Goal: Task Accomplishment & Management: Use online tool/utility

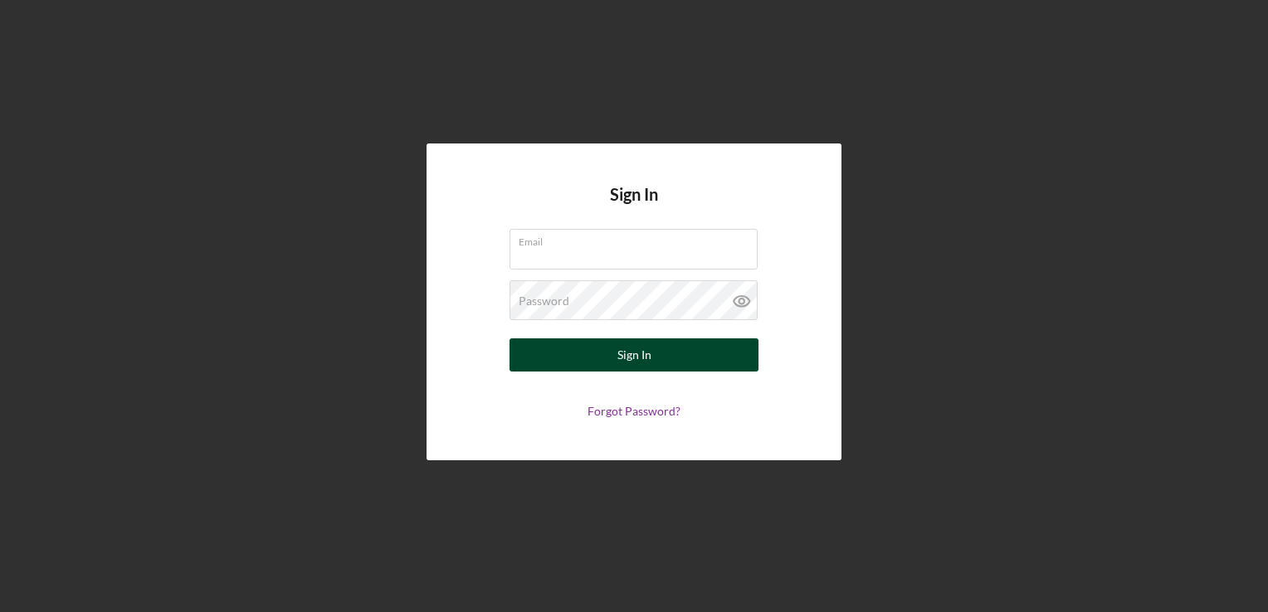
type input "[PERSON_NAME][EMAIL_ADDRESS][PERSON_NAME][DOMAIN_NAME]"
click at [674, 342] on button "Sign In" at bounding box center [633, 354] width 249 height 33
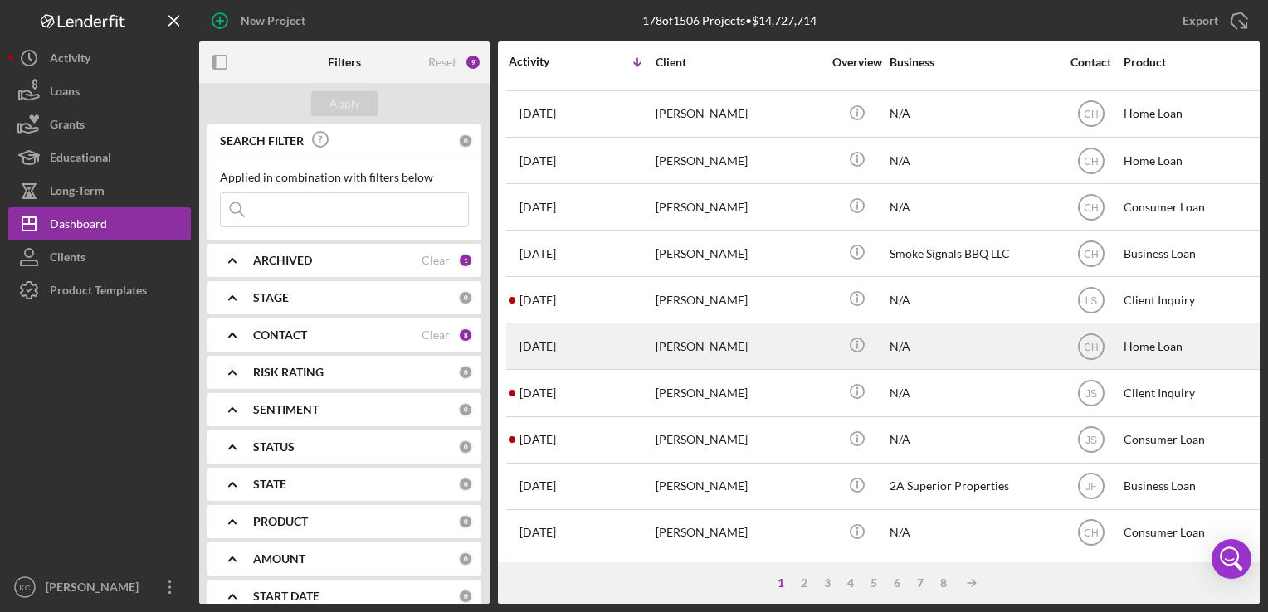
scroll to position [704, 0]
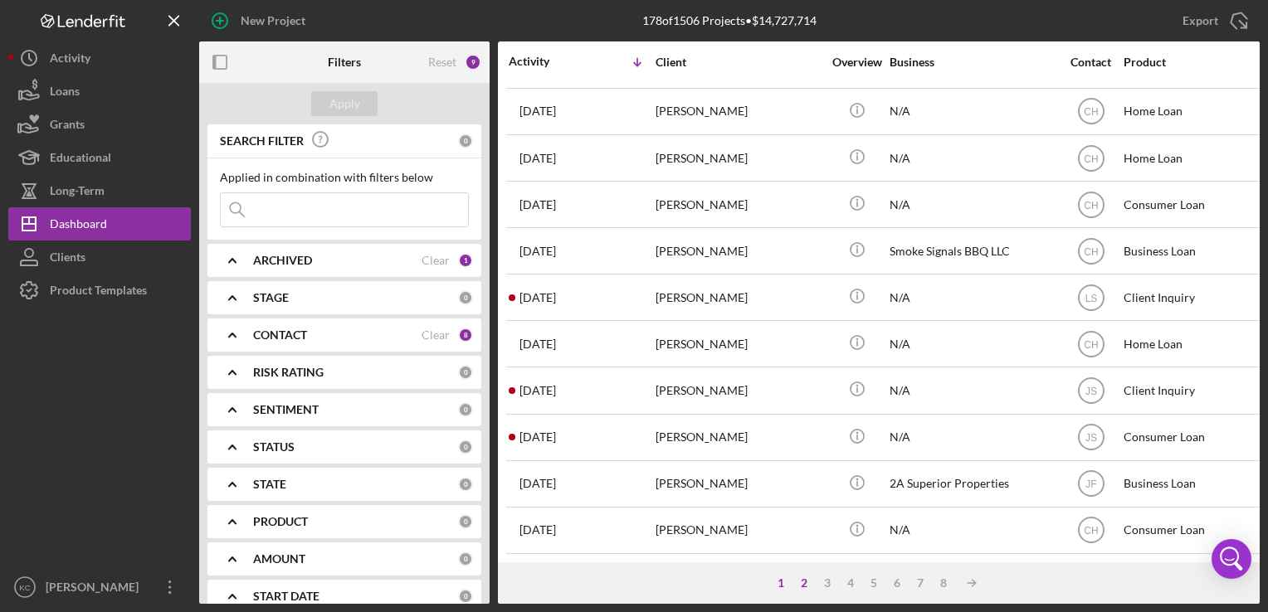
click at [807, 586] on div "2" at bounding box center [803, 583] width 23 height 13
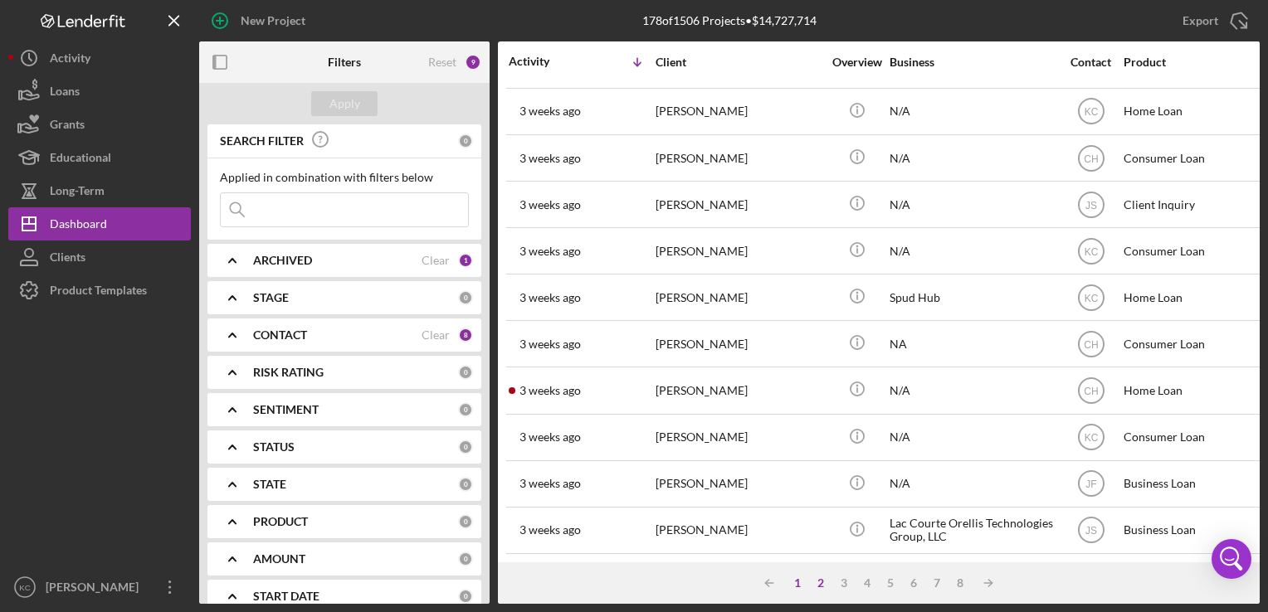
click at [800, 583] on div "1" at bounding box center [797, 583] width 23 height 13
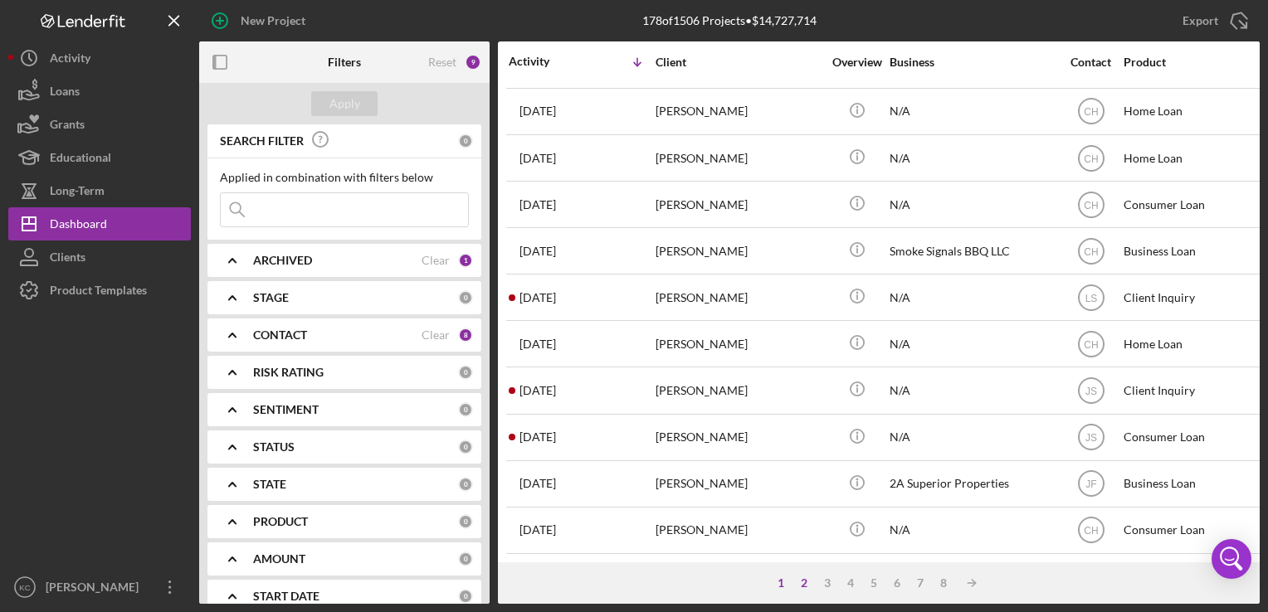
click at [803, 582] on div "2" at bounding box center [803, 583] width 23 height 13
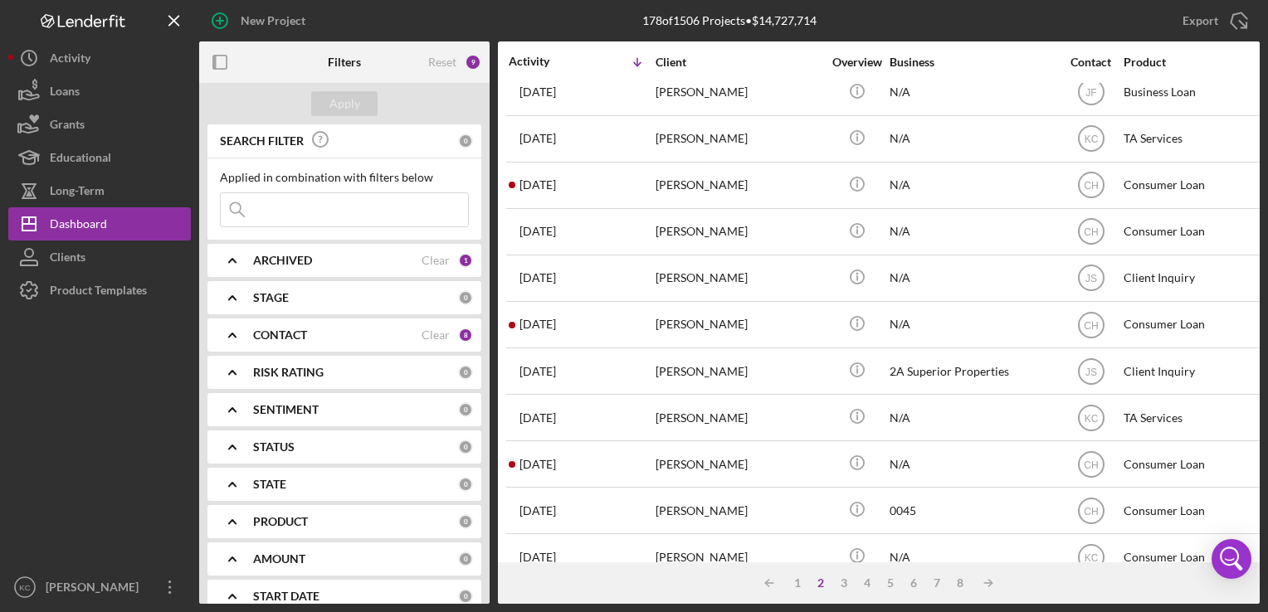
scroll to position [0, 0]
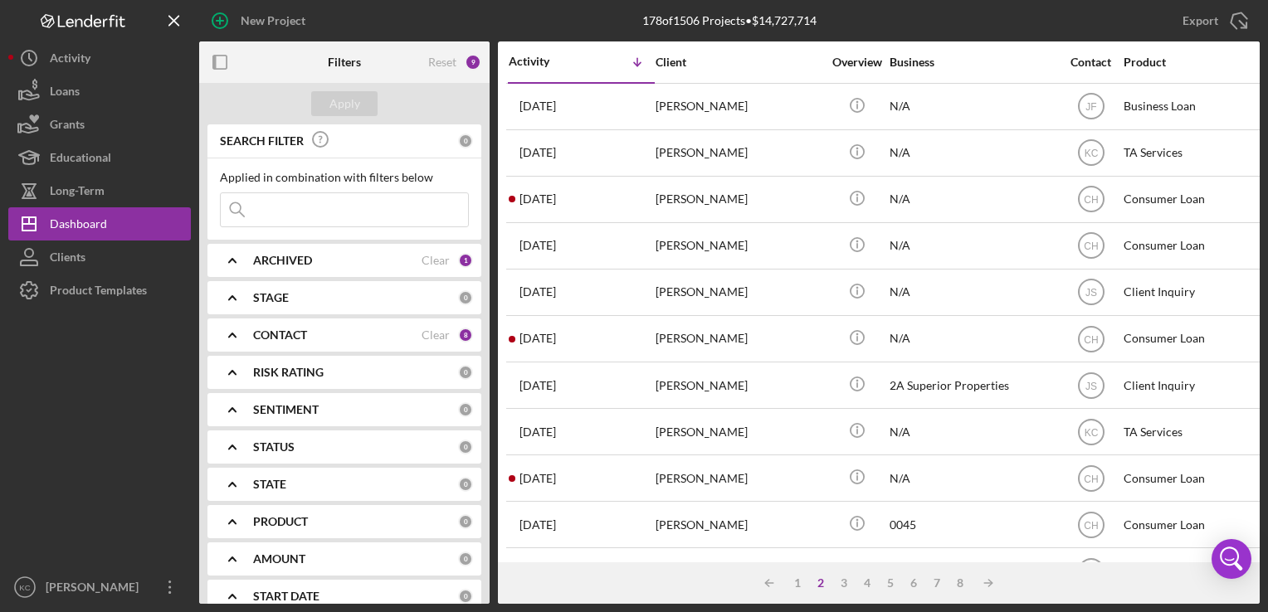
click at [365, 344] on div "CONTACT Clear 8" at bounding box center [363, 335] width 220 height 33
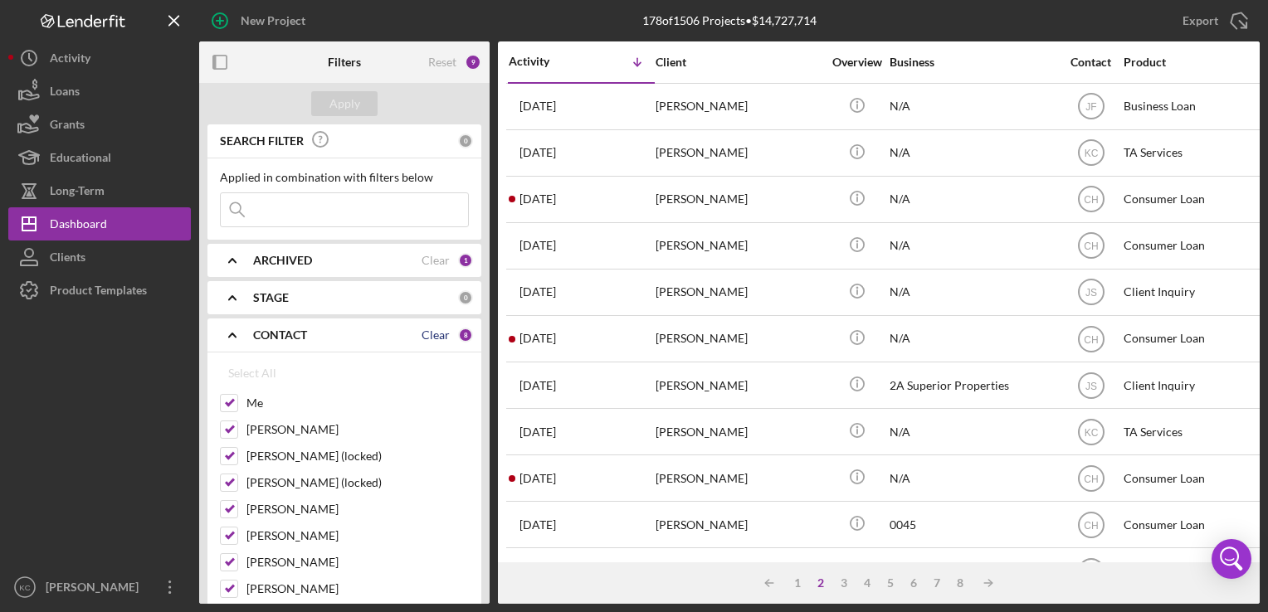
click at [438, 335] on div "Clear" at bounding box center [435, 335] width 28 height 13
checkbox input "false"
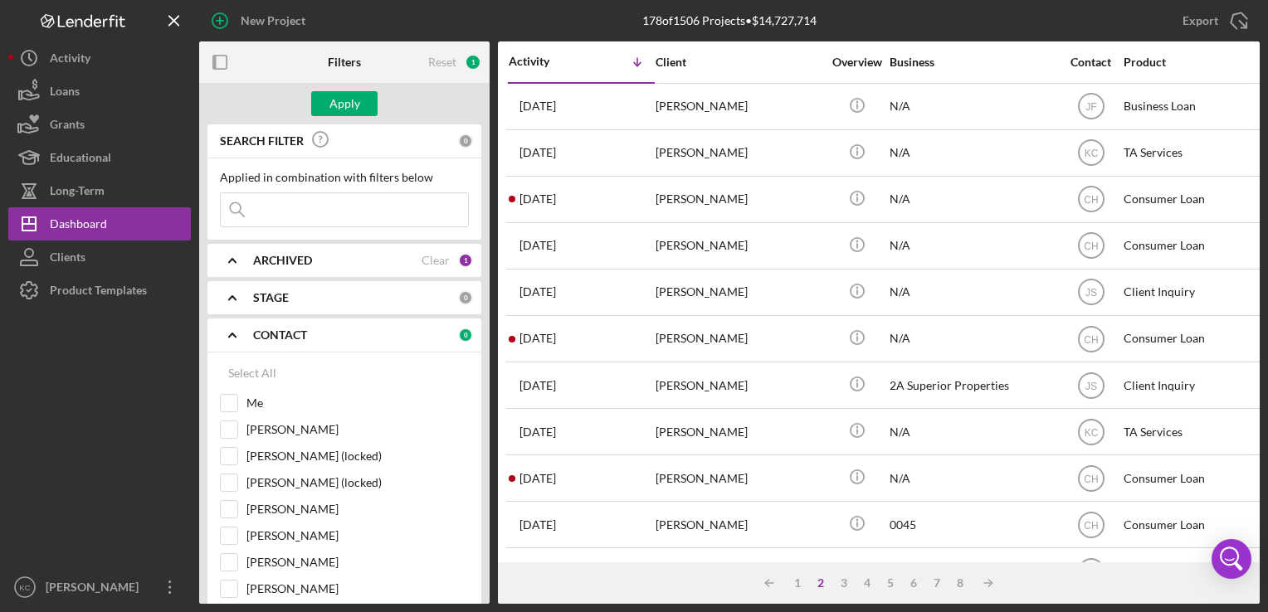
checkbox input "false"
click at [234, 397] on input "Me" at bounding box center [229, 403] width 17 height 17
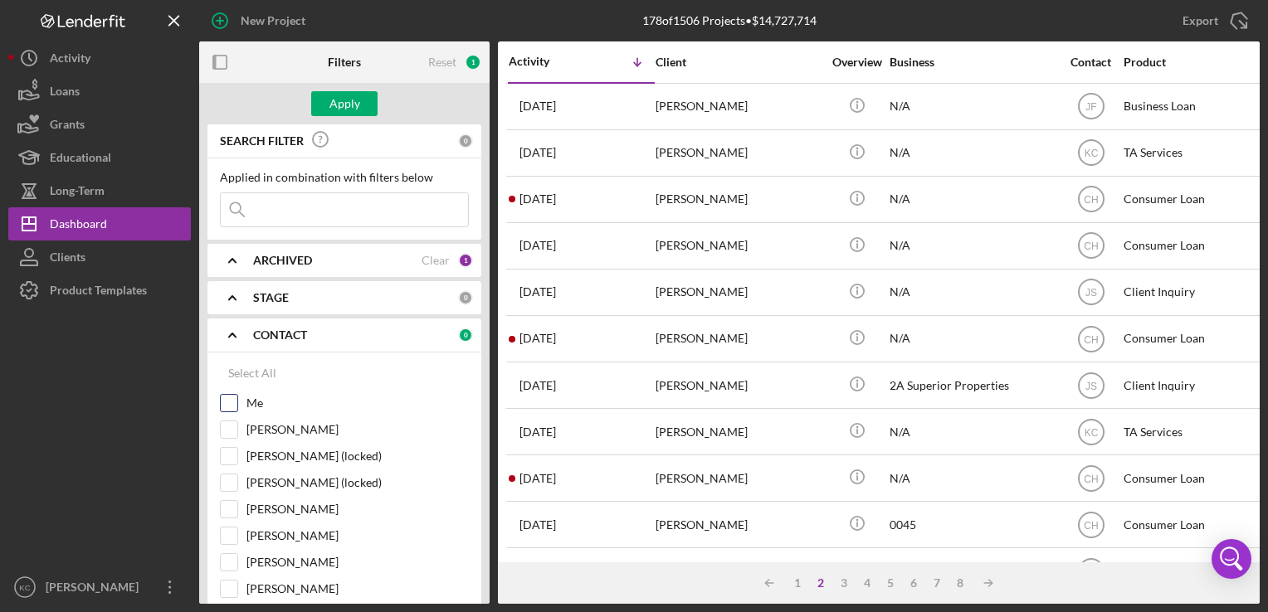
checkbox input "true"
click at [362, 105] on button "Apply" at bounding box center [344, 103] width 66 height 25
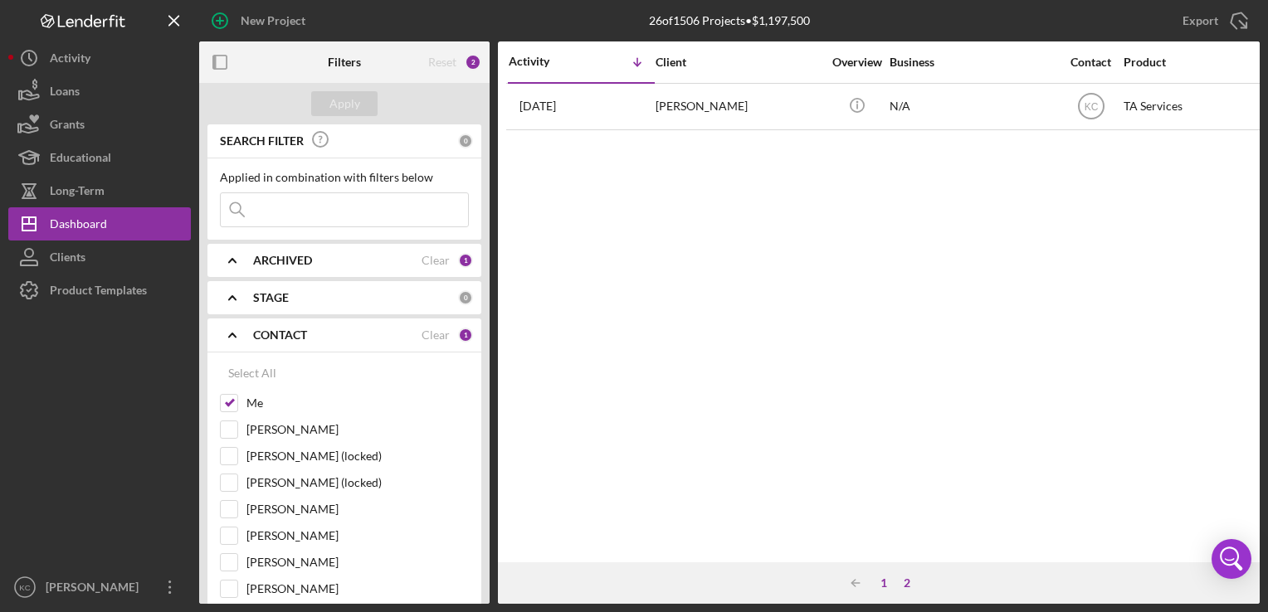
click at [879, 579] on div "1" at bounding box center [883, 583] width 23 height 13
click at [879, 579] on div "New Project 26 of 1506 Projects • $1,197,500 Export Icon/Export Filters Reset 2…" at bounding box center [633, 302] width 1251 height 604
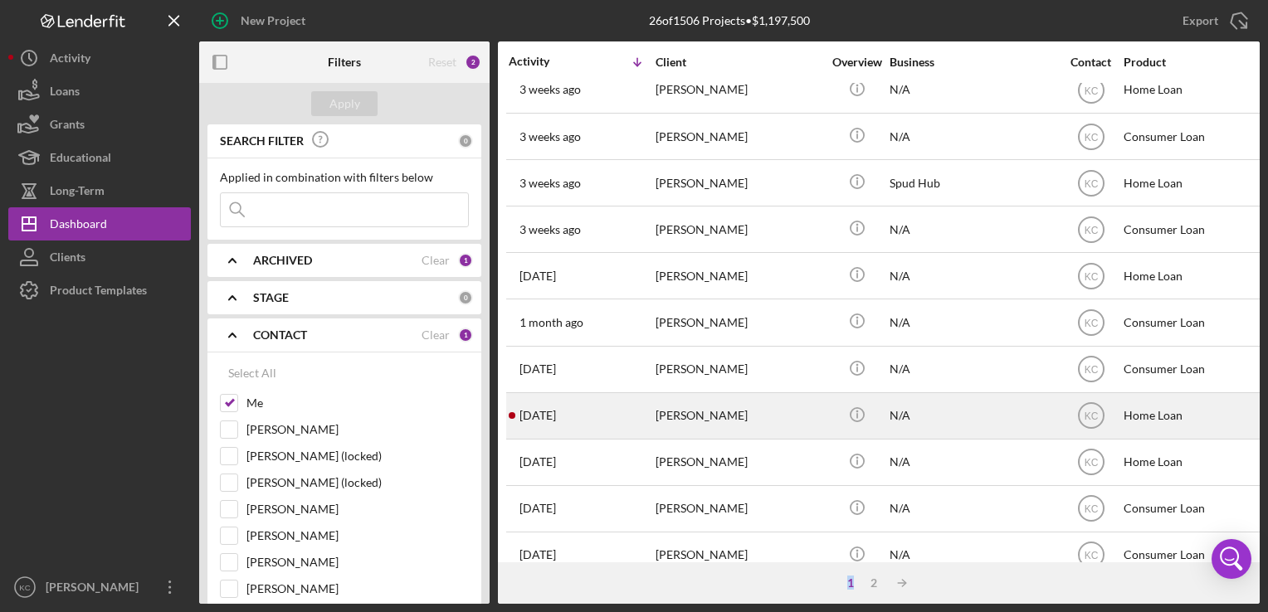
scroll to position [704, 0]
